Goal: Task Accomplishment & Management: Manage account settings

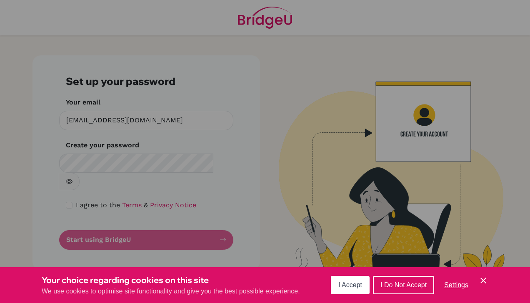
click at [491, 272] on div "Your choice regarding cookies on this site We use cookies to optimise site func…" at bounding box center [265, 285] width 530 height 36
click at [481, 282] on icon "Save and close" at bounding box center [483, 281] width 6 height 6
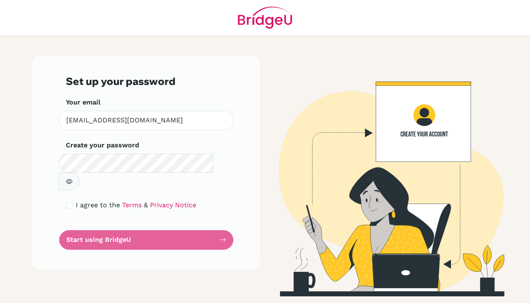
click at [167, 27] on header at bounding box center [265, 17] width 530 height 35
click at [191, 8] on header at bounding box center [265, 17] width 530 height 35
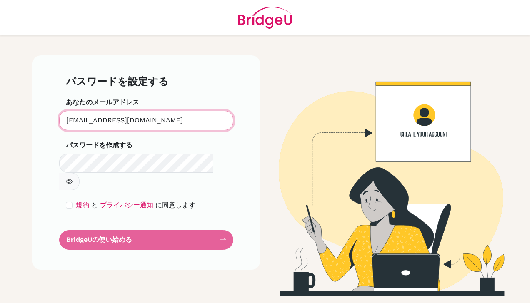
click at [153, 119] on input "[EMAIL_ADDRESS][DOMAIN_NAME]" at bounding box center [146, 121] width 174 height 20
drag, startPoint x: 205, startPoint y: 122, endPoint x: 16, endPoint y: 132, distance: 189.7
click at [16, 132] on main "パスワードを設定する あなたのメールアドレス [EMAIL_ADDRESS][DOMAIN_NAME] Invalid email パスワードを作成する Ma…" at bounding box center [265, 151] width 530 height 303
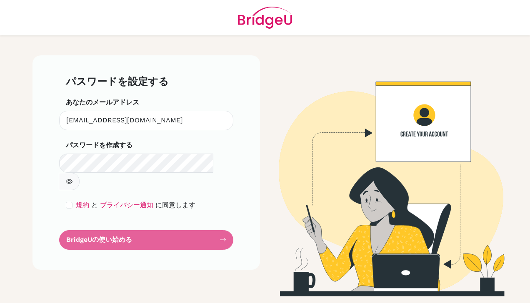
click at [132, 227] on form "パスワードを設定する あなたのメールアドレス yoshinaka-2up@gl.pen-kanagawa.ed.jp Invalid email パスワードを…" at bounding box center [146, 162] width 161 height 174
click at [70, 202] on input "checkbox" at bounding box center [69, 205] width 7 height 7
checkbox input "true"
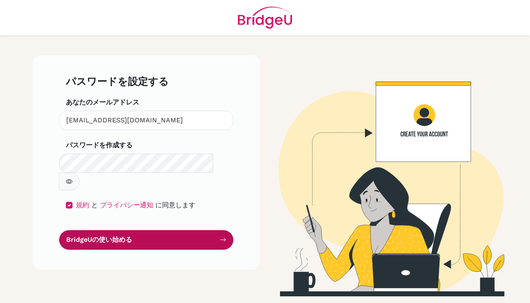
click at [127, 236] on font "BridgeUの使い始める" at bounding box center [99, 240] width 66 height 9
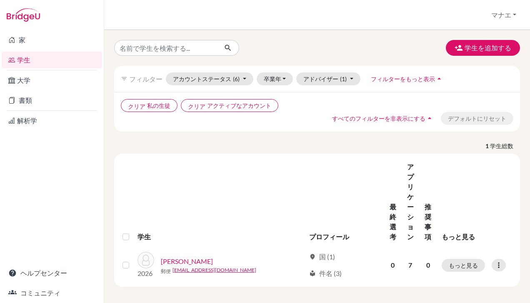
scroll to position [2, 0]
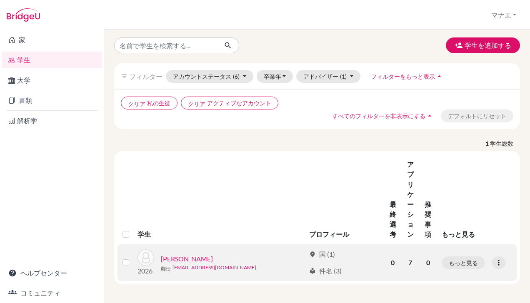
click at [172, 257] on link "風早 麻林" at bounding box center [187, 259] width 52 height 10
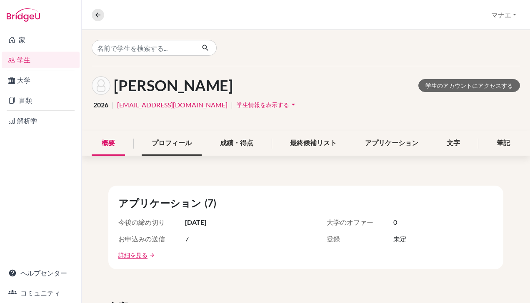
click at [142, 139] on div "プロフィール" at bounding box center [172, 143] width 60 height 25
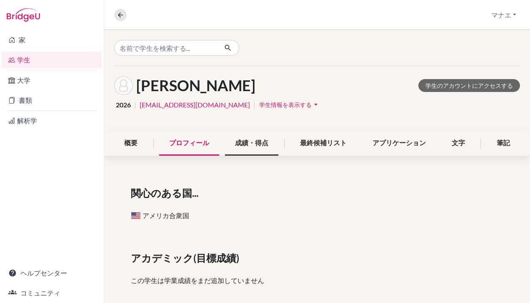
click at [264, 140] on div "成績・得点" at bounding box center [251, 143] width 53 height 25
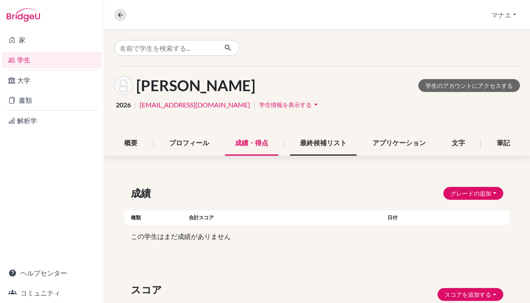
click at [324, 144] on div "最終候補リスト" at bounding box center [323, 143] width 67 height 25
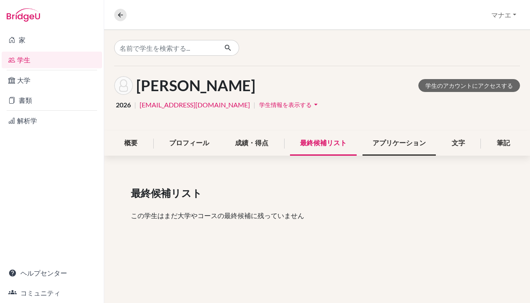
click at [415, 143] on div "アプリケーション" at bounding box center [398, 143] width 73 height 25
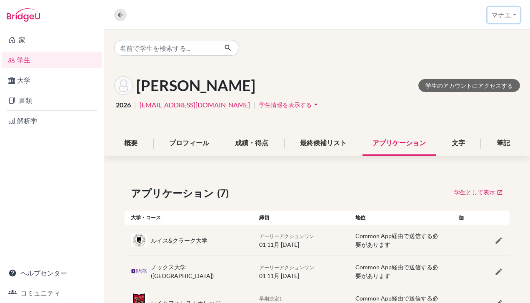
click at [499, 18] on button "マナエ" at bounding box center [503, 15] width 32 height 16
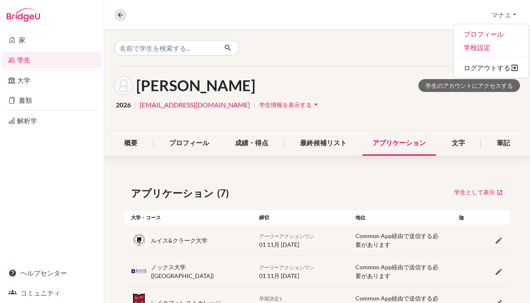
click at [439, 15] on div "Overview Student details マナエ プロフィール 学校設定 ログアウトする" at bounding box center [317, 15] width 426 height 30
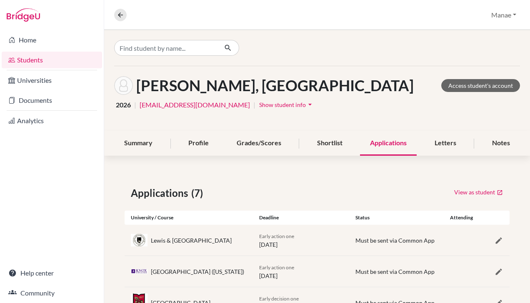
scroll to position [83, 0]
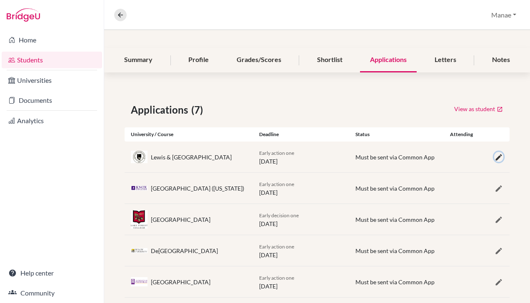
click at [495, 158] on icon "button" at bounding box center [498, 157] width 8 height 8
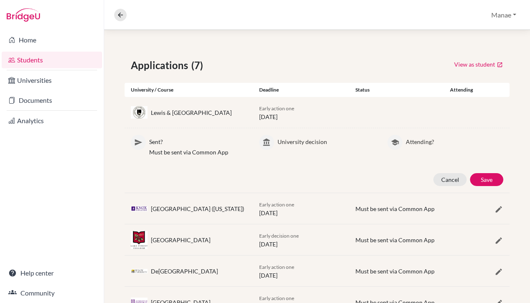
scroll to position [0, 0]
